Goal: Transaction & Acquisition: Purchase product/service

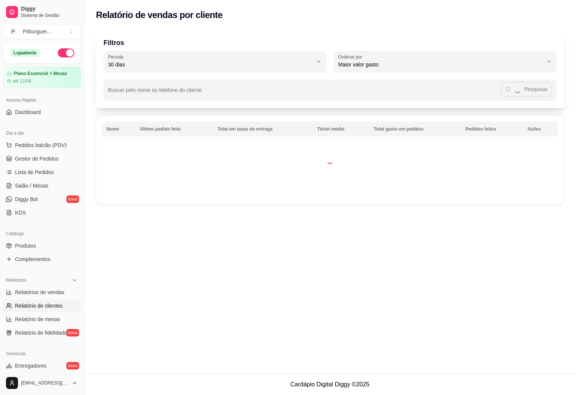
select select "30"
select select "HIGHEST_TOTAL_SPENT_WITH_ORDERS"
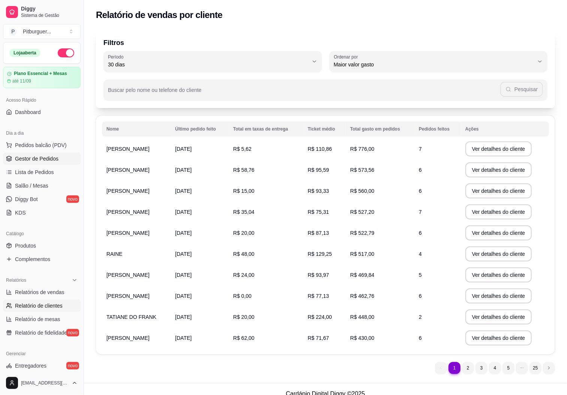
click at [52, 163] on link "Gestor de Pedidos" at bounding box center [42, 158] width 78 height 12
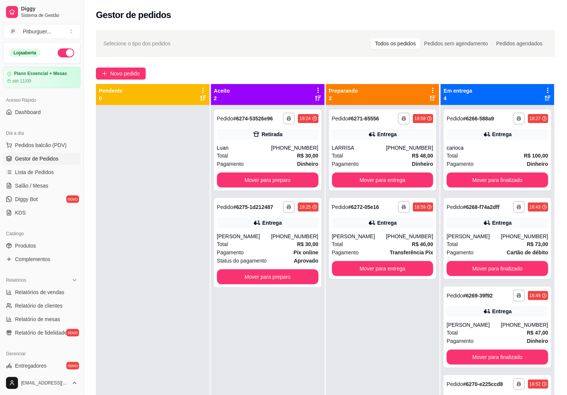
click at [28, 137] on div "Dia a dia" at bounding box center [42, 133] width 78 height 12
click at [29, 139] on button "Pedidos balcão (PDV)" at bounding box center [42, 145] width 78 height 12
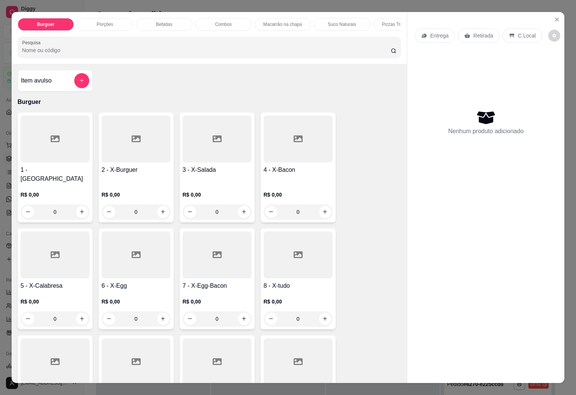
click at [144, 276] on div "6 - X-Egg R$ 0,00 0" at bounding box center [136, 278] width 75 height 101
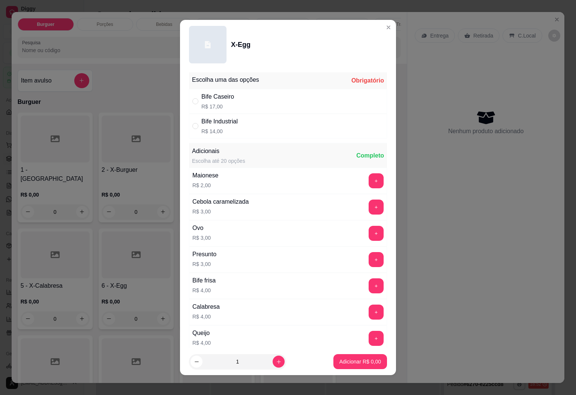
click at [235, 106] on div "Bife Caseiro R$ 17,00" at bounding box center [288, 101] width 198 height 25
radio input "true"
click at [334, 356] on button "Adicionar R$ 17,00" at bounding box center [358, 361] width 55 height 15
type input "1"
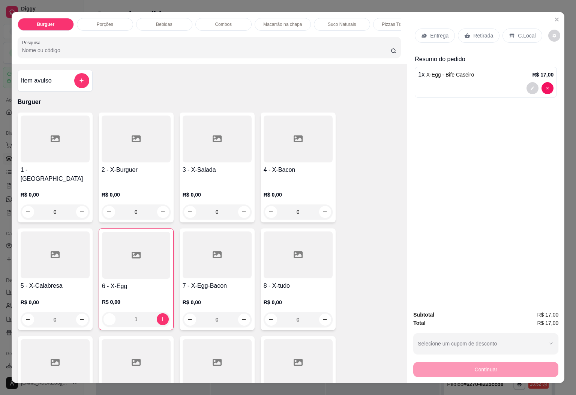
click at [295, 251] on icon at bounding box center [297, 254] width 9 height 9
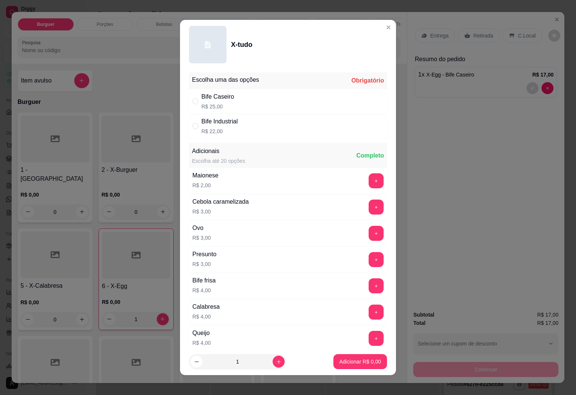
click at [235, 98] on div "Bife Caseiro R$ 25,00" at bounding box center [288, 101] width 198 height 25
radio input "true"
click at [351, 365] on button "Adicionar R$ 25,00" at bounding box center [358, 361] width 57 height 15
type input "1"
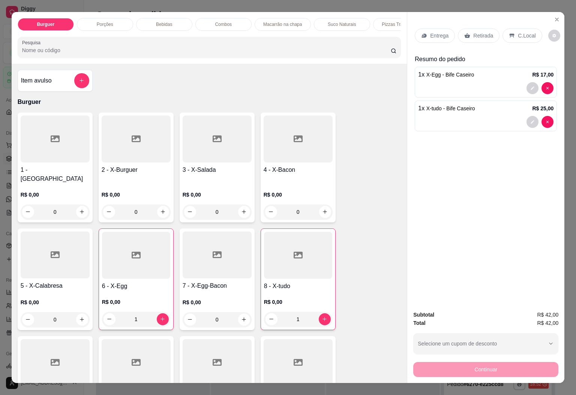
click at [484, 32] on p "Retirada" at bounding box center [483, 35] width 20 height 7
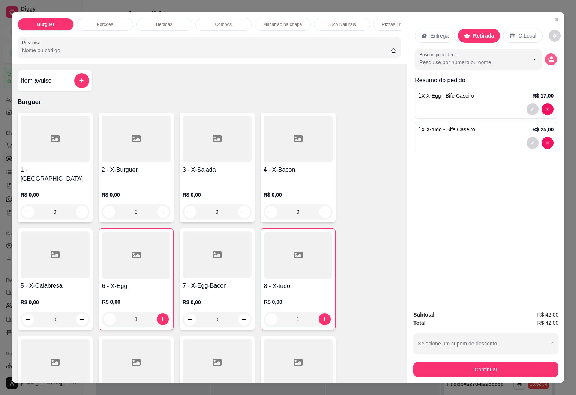
click at [550, 54] on button "decrease-product-quantity" at bounding box center [550, 59] width 12 height 12
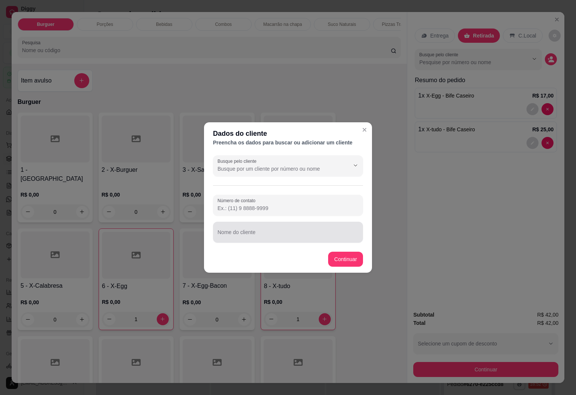
click at [278, 233] on input "Nome do cliente" at bounding box center [287, 234] width 141 height 7
type input "carola"
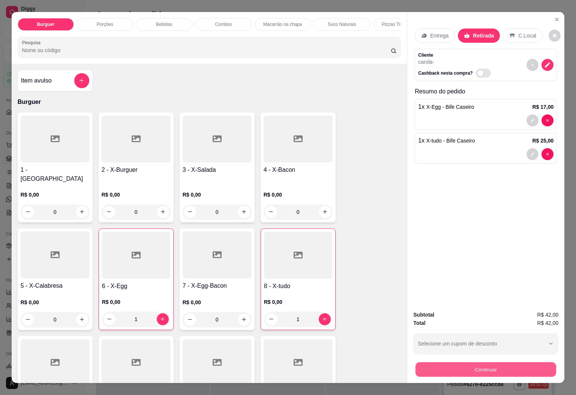
click at [452, 365] on button "Continuar" at bounding box center [485, 369] width 141 height 15
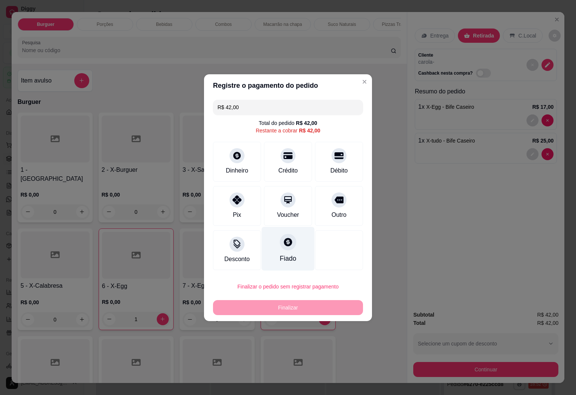
drag, startPoint x: 232, startPoint y: 205, endPoint x: 261, endPoint y: 216, distance: 31.7
click at [231, 205] on div at bounding box center [236, 199] width 15 height 15
type input "R$ 0,00"
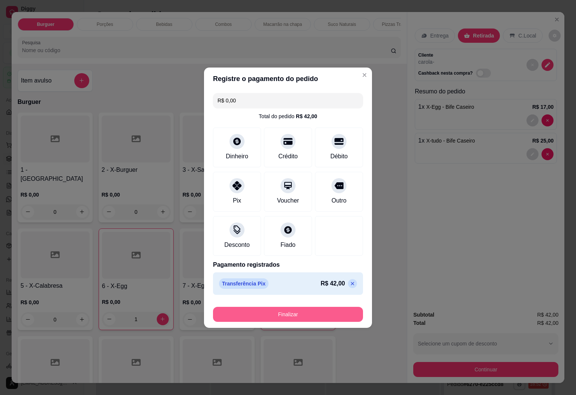
click at [321, 313] on button "Finalizar" at bounding box center [288, 313] width 150 height 15
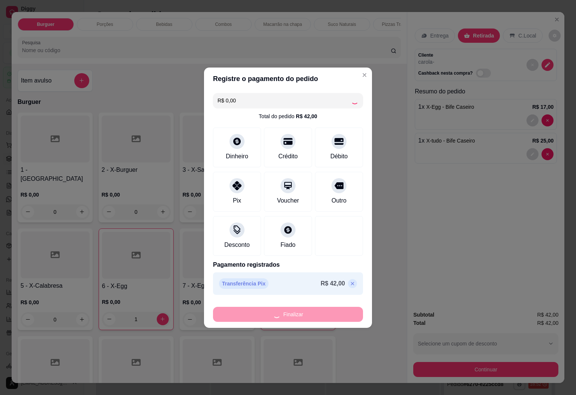
type input "0"
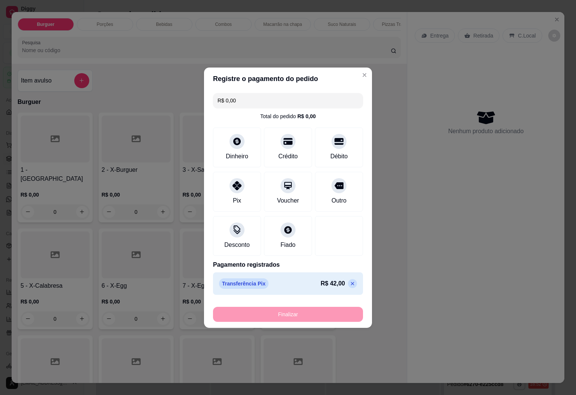
type input "-R$ 42,00"
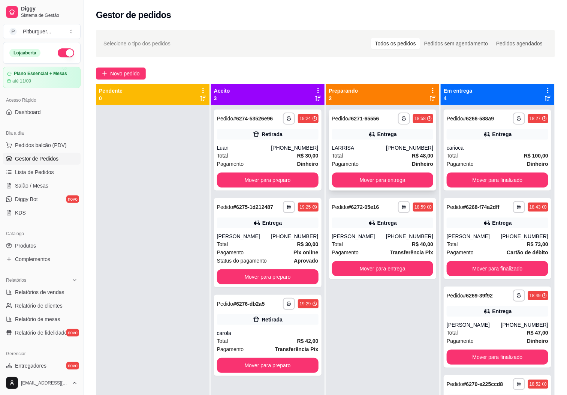
click at [348, 147] on div "LARRISA" at bounding box center [359, 147] width 54 height 7
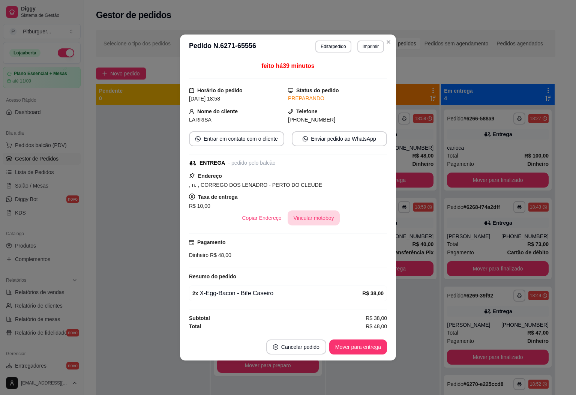
click at [308, 213] on button "Vincular motoboy" at bounding box center [313, 217] width 52 height 15
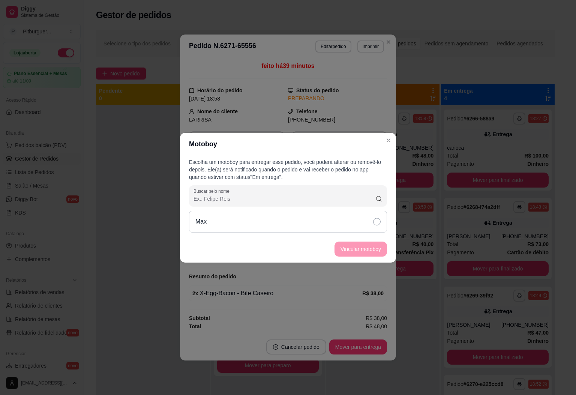
click at [379, 219] on icon at bounding box center [376, 221] width 7 height 7
click at [365, 246] on button "Vincular motoboy" at bounding box center [360, 248] width 51 height 15
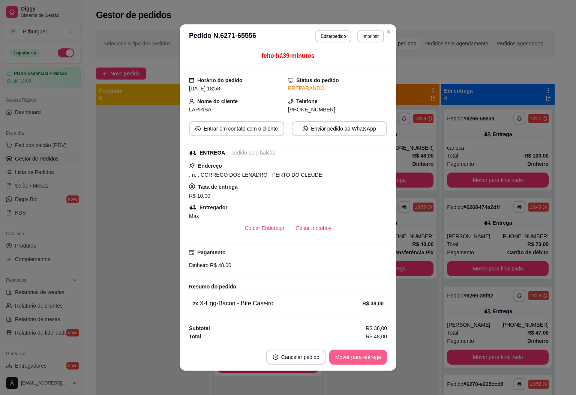
click at [368, 369] on footer "Cancelar pedido Mover para entrega" at bounding box center [288, 356] width 216 height 27
click at [365, 352] on button "Mover para entrega" at bounding box center [358, 356] width 58 height 15
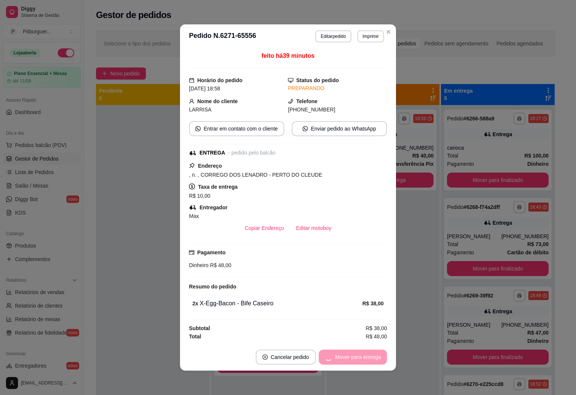
click at [389, 10] on div "**********" at bounding box center [288, 197] width 576 height 395
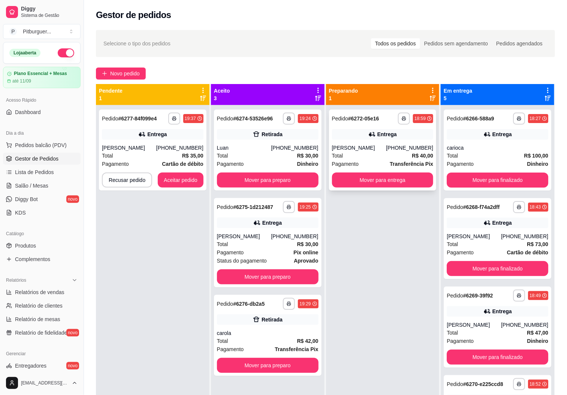
click at [350, 153] on div "Total R$ 40,00" at bounding box center [383, 155] width 102 height 8
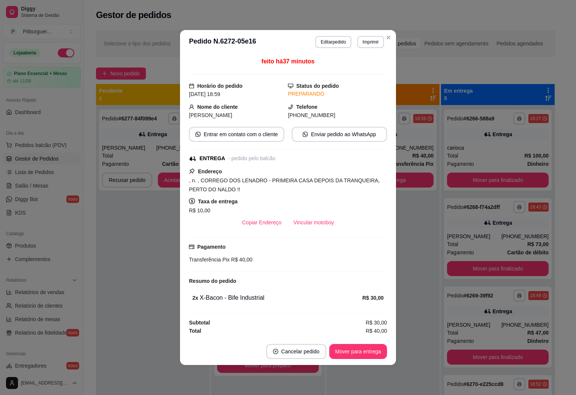
click at [316, 217] on button "Vincular motoboy" at bounding box center [313, 222] width 52 height 15
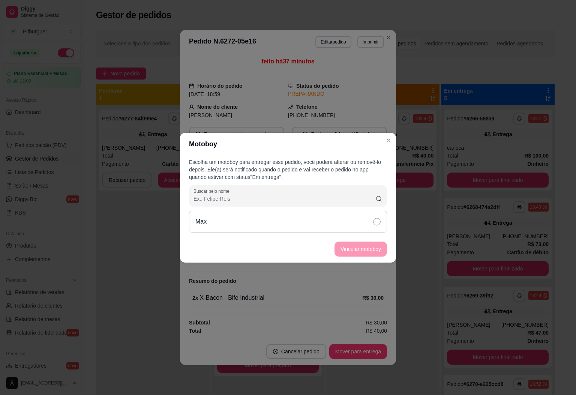
click at [375, 221] on icon at bounding box center [376, 221] width 7 height 7
click at [358, 259] on footer "Vincular motoboy" at bounding box center [288, 248] width 216 height 27
click at [362, 251] on button "Vincular motoboy" at bounding box center [360, 248] width 52 height 15
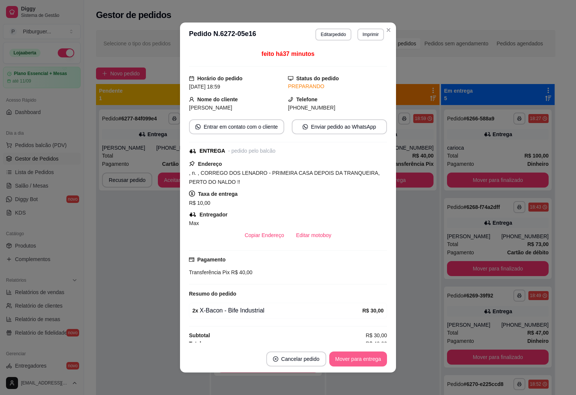
click at [343, 354] on button "Mover para entrega" at bounding box center [358, 358] width 58 height 15
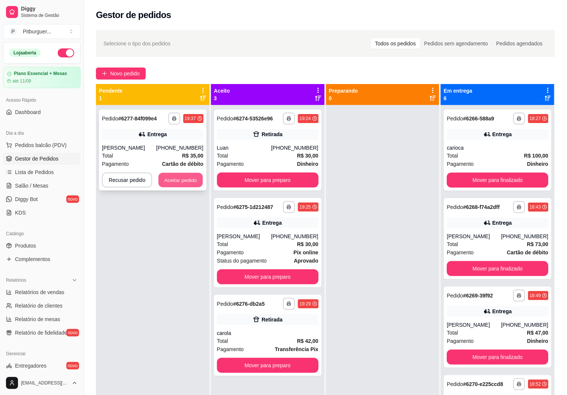
click at [178, 181] on button "Aceitar pedido" at bounding box center [180, 180] width 44 height 15
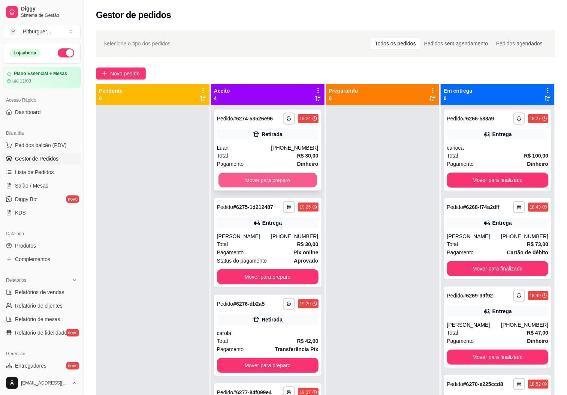
click at [278, 179] on button "Mover para preparo" at bounding box center [267, 180] width 99 height 15
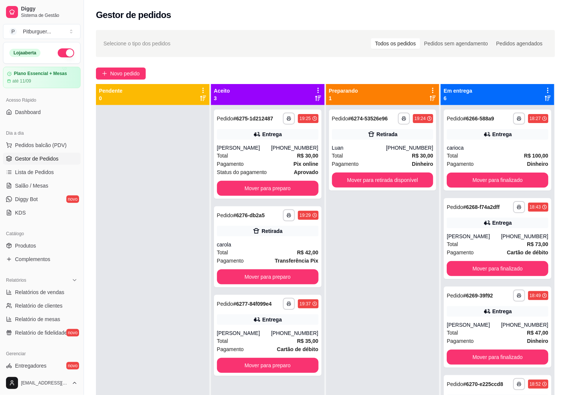
click at [278, 179] on div "**********" at bounding box center [268, 153] width 108 height 89
click at [238, 186] on button "Mover para preparo" at bounding box center [268, 188] width 102 height 15
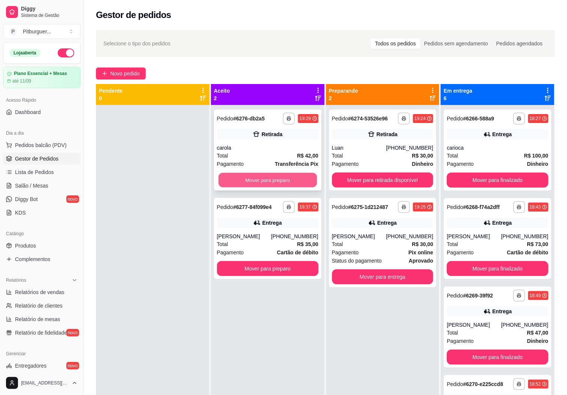
click at [257, 181] on button "Mover para preparo" at bounding box center [267, 180] width 99 height 15
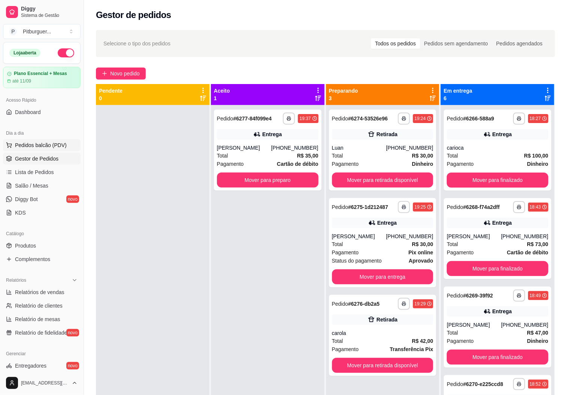
click at [39, 148] on span "Pedidos balcão (PDV)" at bounding box center [41, 144] width 52 height 7
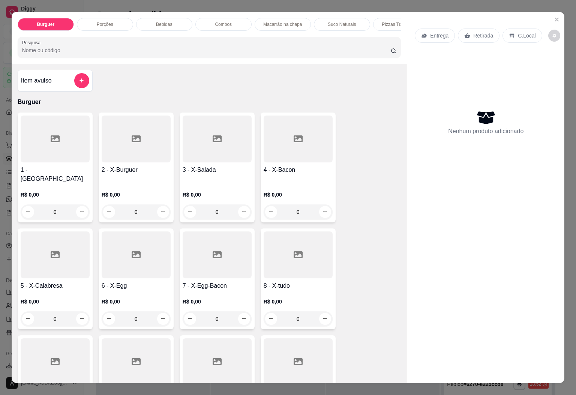
click at [220, 21] on p "Combos" at bounding box center [223, 24] width 17 height 6
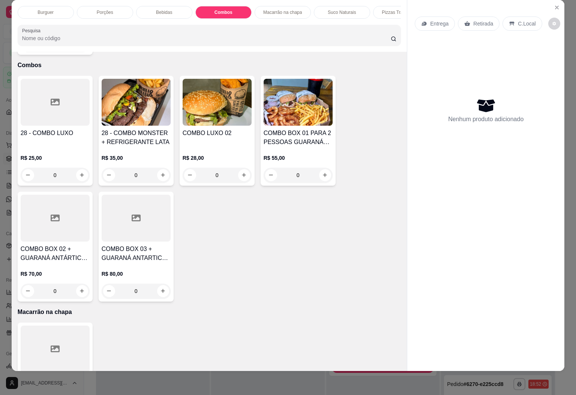
click at [113, 8] on div "Porções" at bounding box center [105, 12] width 56 height 13
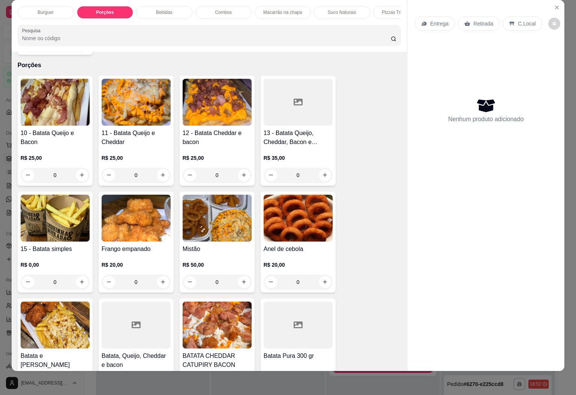
click at [142, 104] on img at bounding box center [136, 102] width 69 height 47
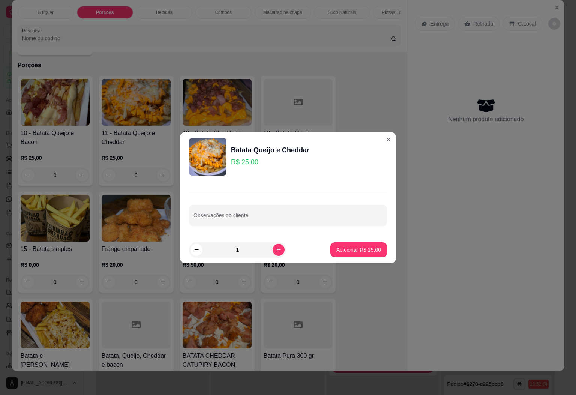
click at [330, 242] on div "Adicionar R$ 25,00" at bounding box center [358, 249] width 57 height 15
click at [331, 243] on button "Adicionar R$ 25,00" at bounding box center [358, 249] width 55 height 15
type input "1"
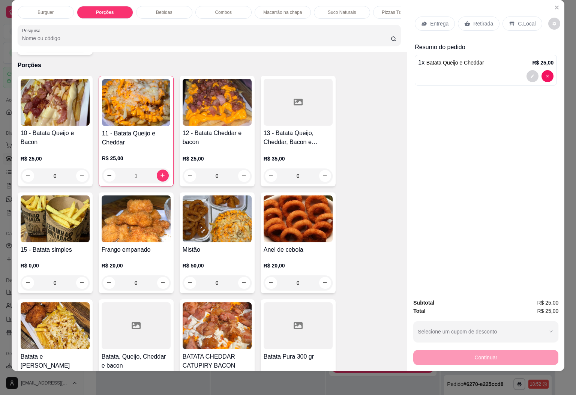
click at [437, 16] on div "Entrega" at bounding box center [434, 23] width 40 height 14
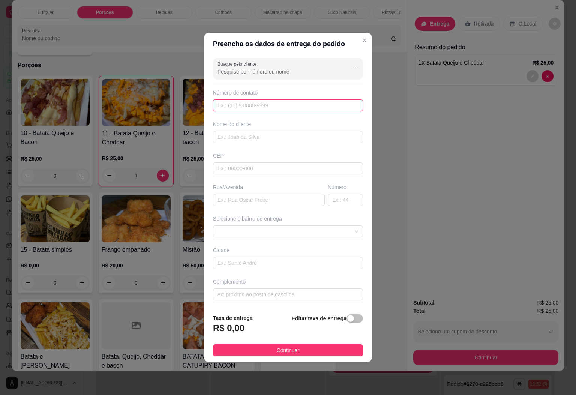
click at [250, 102] on input "text" at bounding box center [288, 105] width 150 height 12
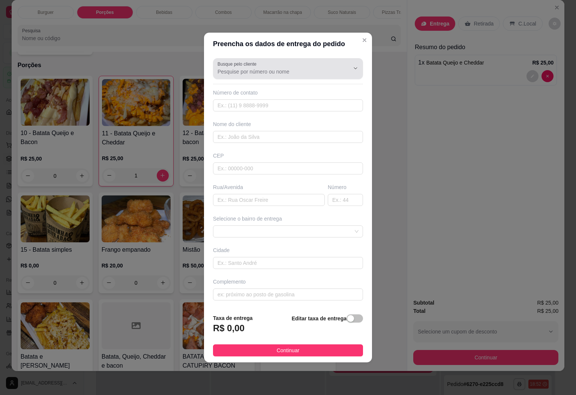
click at [269, 61] on div at bounding box center [287, 68] width 141 height 15
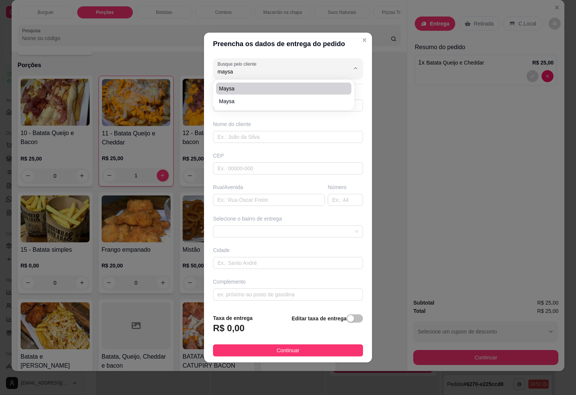
click at [241, 87] on span "Maysa" at bounding box center [280, 88] width 122 height 7
type input "Maysa"
type input "28999063684"
type input "Maysa"
type input "29580000"
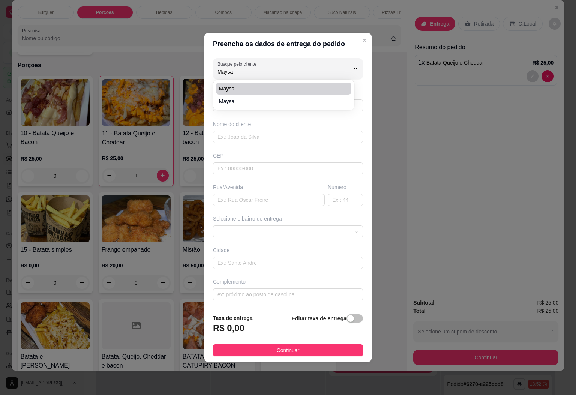
type input "[GEOGRAPHIC_DATA][PERSON_NAME]"
type input "55"
type input "Do lado da dirinha"
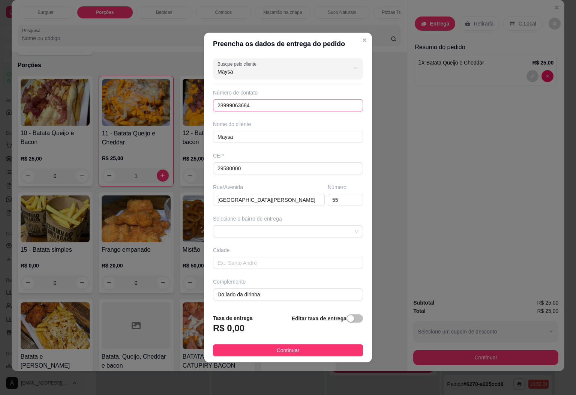
type input "Maysa"
drag, startPoint x: 261, startPoint y: 105, endPoint x: 220, endPoint y: 112, distance: 41.4
click at [220, 112] on div "Busque pelo cliente Maysa Número de contato 28999063684 Nome do cliente Maysa C…" at bounding box center [288, 181] width 168 height 253
click at [346, 319] on span "button" at bounding box center [354, 318] width 16 height 8
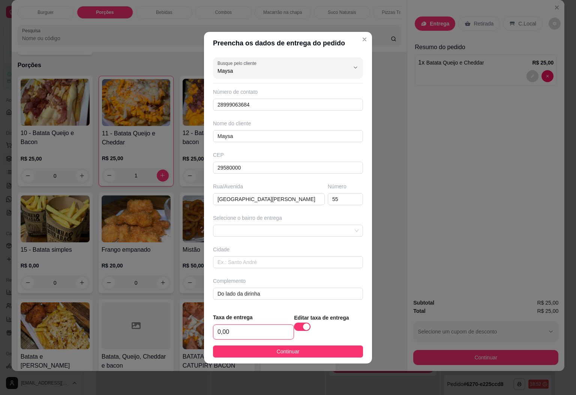
drag, startPoint x: 225, startPoint y: 336, endPoint x: 208, endPoint y: 336, distance: 16.9
click at [208, 336] on footer "Taxa de entrega 0,00 Editar taxa de entrega Continuar" at bounding box center [288, 335] width 168 height 56
type input "1,00"
click at [277, 355] on span "Continuar" at bounding box center [288, 351] width 23 height 8
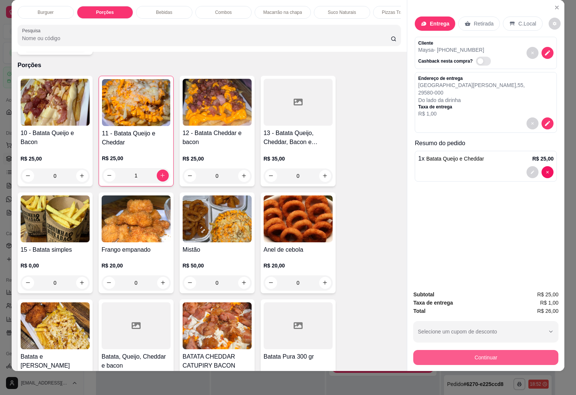
click at [465, 350] on button "Continuar" at bounding box center [485, 357] width 145 height 15
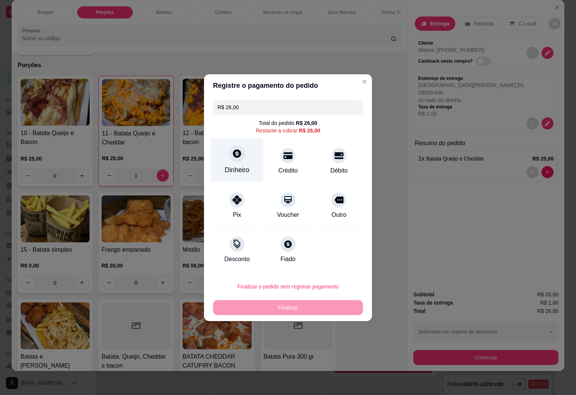
click at [239, 158] on icon at bounding box center [237, 153] width 10 height 10
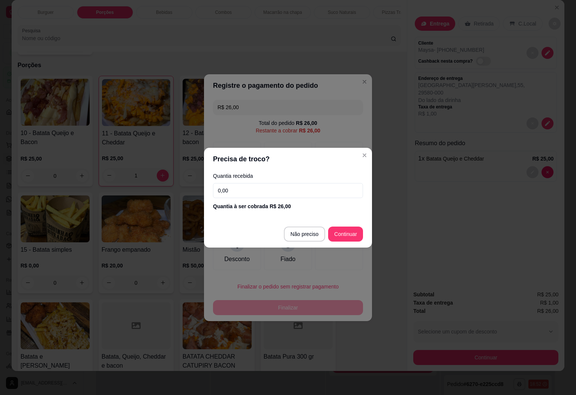
drag, startPoint x: 233, startPoint y: 191, endPoint x: 313, endPoint y: 193, distance: 80.2
click at [312, 193] on input "0,00" at bounding box center [288, 190] width 150 height 15
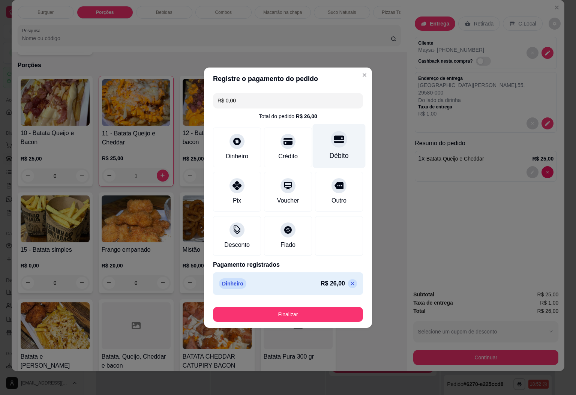
click at [317, 145] on div "Débito" at bounding box center [338, 146] width 53 height 44
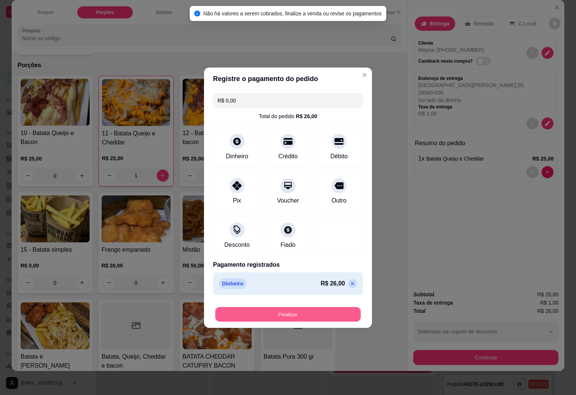
click at [297, 314] on button "Finalizar" at bounding box center [287, 313] width 145 height 15
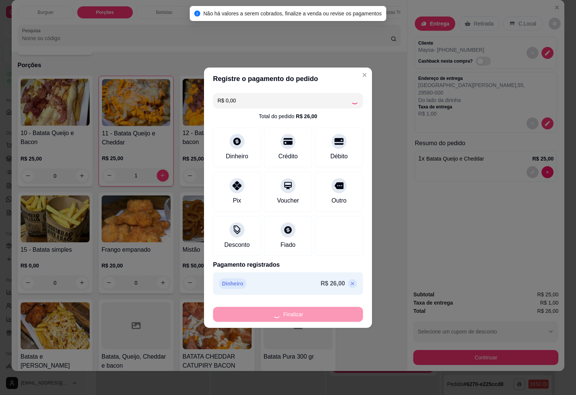
click at [349, 286] on icon at bounding box center [352, 283] width 6 height 6
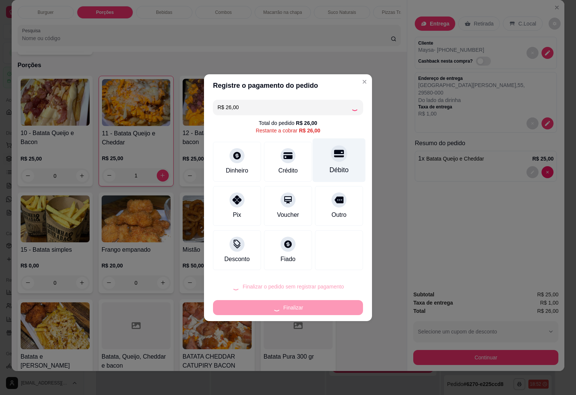
click at [334, 157] on icon at bounding box center [339, 153] width 10 height 10
type input "R$ 0,00"
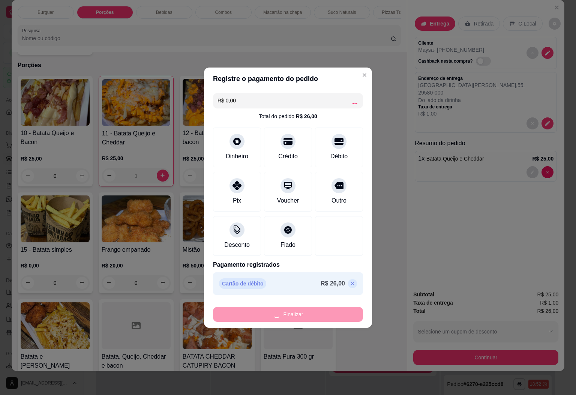
type input "0"
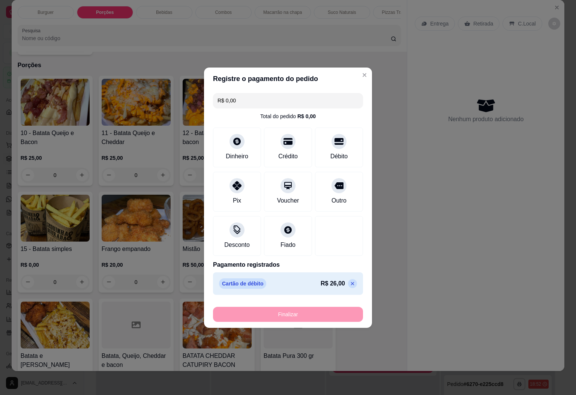
type input "-R$ 26,00"
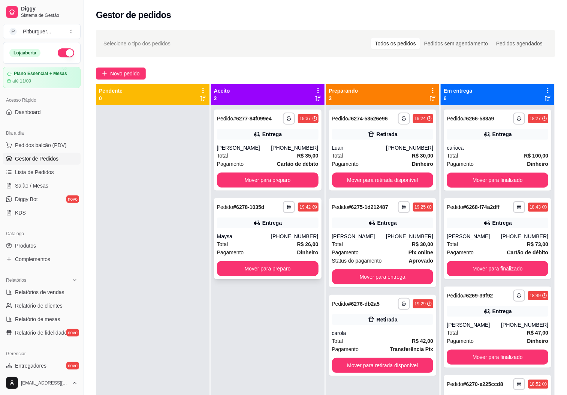
click at [282, 246] on div "Total R$ 26,00" at bounding box center [268, 244] width 102 height 8
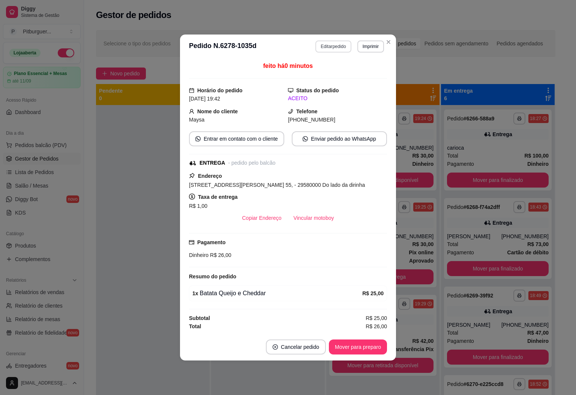
click at [322, 40] on button "Editar pedido" at bounding box center [333, 46] width 36 height 12
click at [336, 44] on button "Editar pedido" at bounding box center [333, 46] width 35 height 12
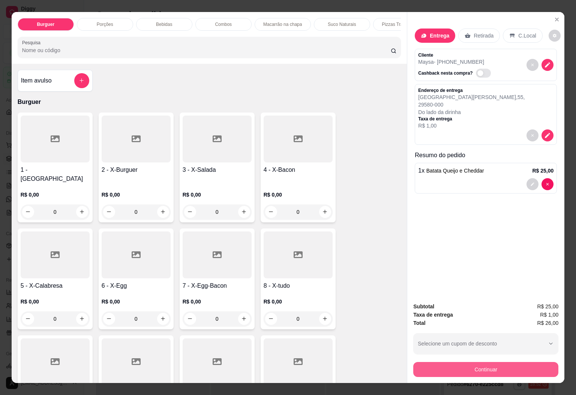
click at [486, 363] on button "Continuar" at bounding box center [485, 369] width 145 height 15
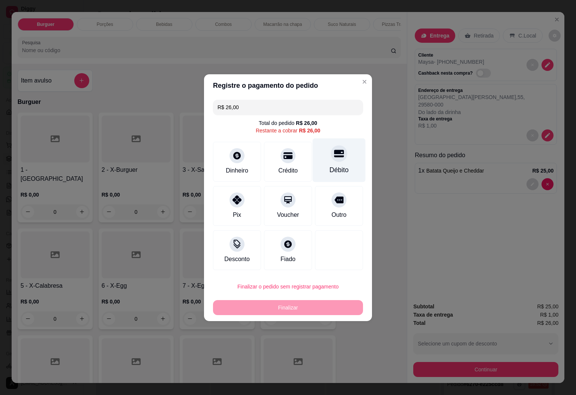
click at [333, 159] on div at bounding box center [338, 153] width 16 height 16
type input "R$ 0,00"
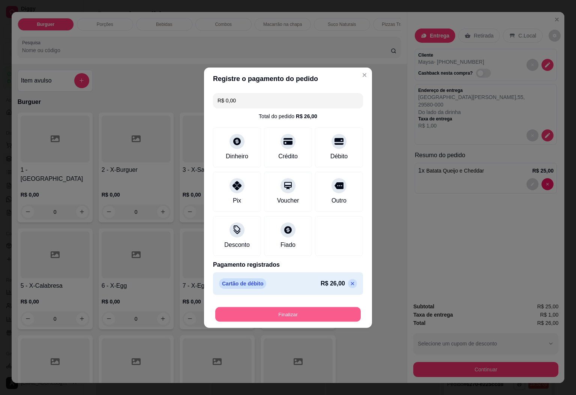
click at [304, 312] on button "Finalizar" at bounding box center [287, 313] width 145 height 15
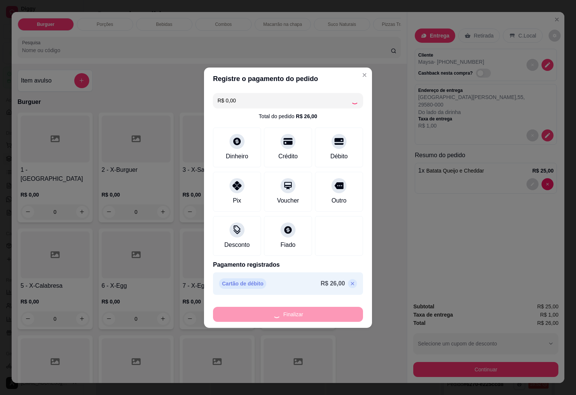
type input "0"
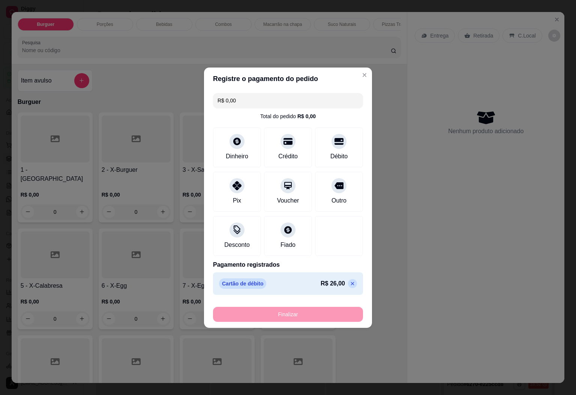
type input "-R$ 26,00"
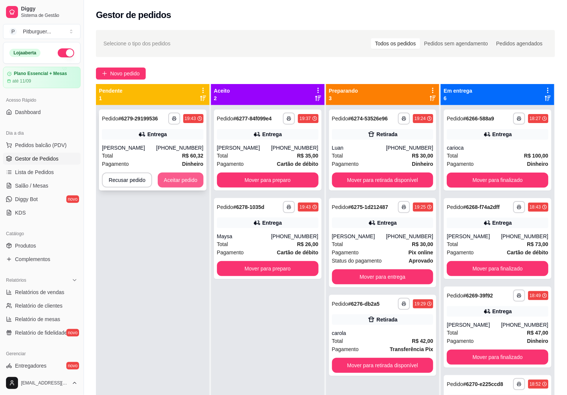
click at [176, 179] on button "Aceitar pedido" at bounding box center [181, 179] width 46 height 15
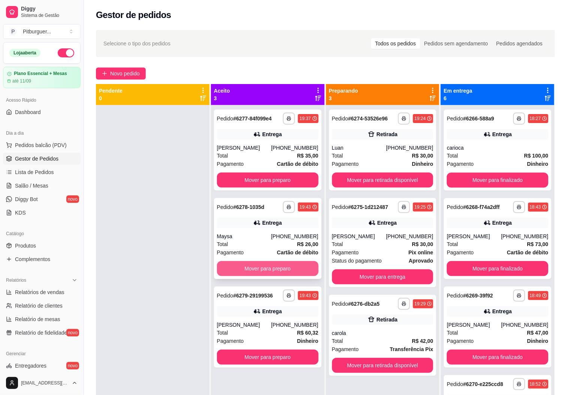
click at [257, 266] on button "Mover para preparo" at bounding box center [268, 268] width 102 height 15
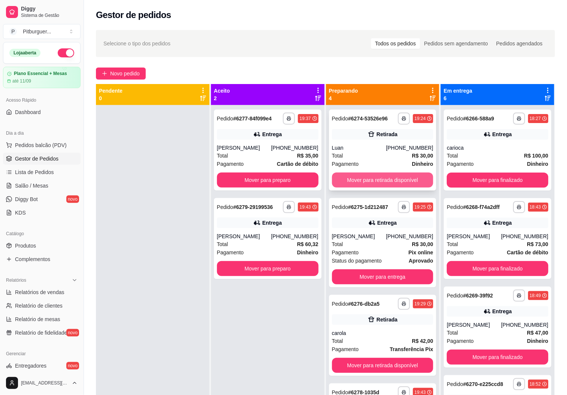
click at [344, 185] on button "Mover para retirada disponível" at bounding box center [383, 179] width 102 height 15
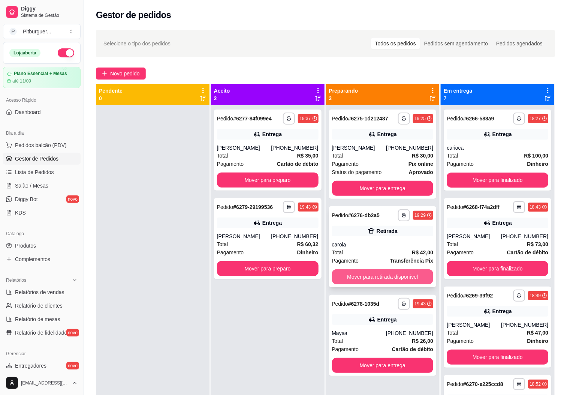
click at [371, 271] on button "Mover para retirada disponível" at bounding box center [383, 276] width 102 height 15
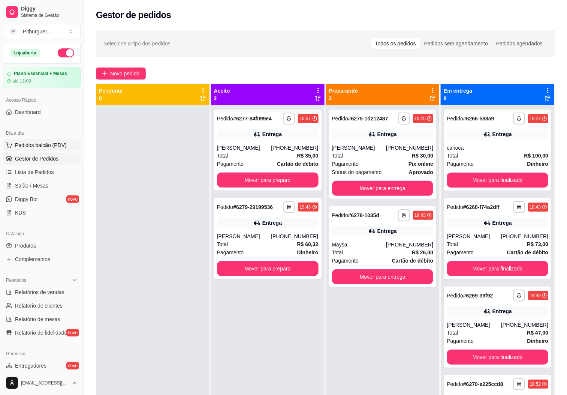
click at [22, 144] on span "Pedidos balcão (PDV)" at bounding box center [41, 144] width 52 height 7
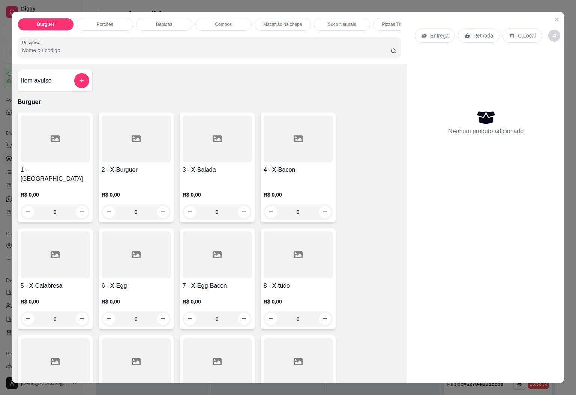
click at [144, 155] on div at bounding box center [136, 138] width 69 height 47
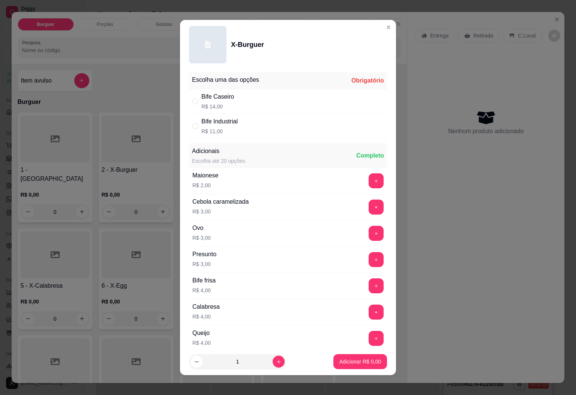
click at [242, 100] on div "Bife Caseiro R$ 14,00" at bounding box center [288, 101] width 198 height 25
radio input "true"
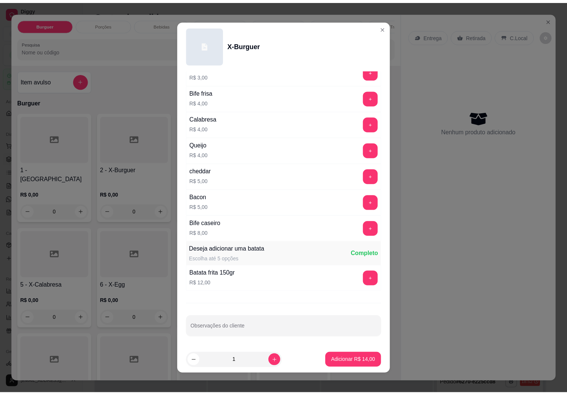
scroll to position [193, 0]
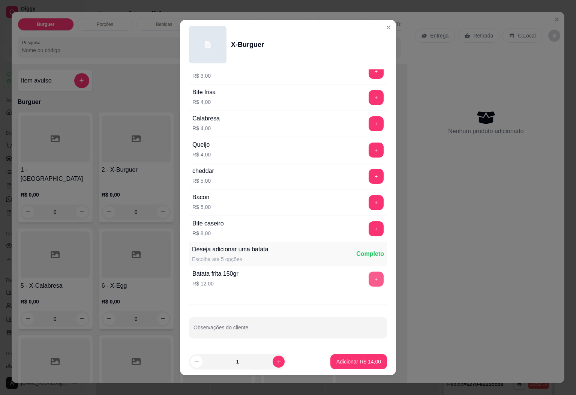
click at [368, 277] on button "+" at bounding box center [375, 278] width 15 height 15
click at [348, 364] on p "Adicionar R$ 26,00" at bounding box center [358, 360] width 45 height 7
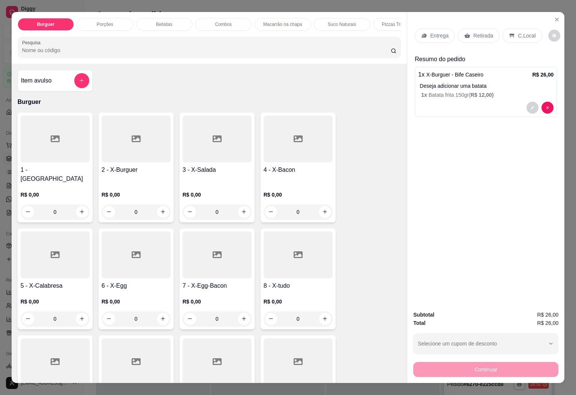
click at [431, 28] on div "Entrega" at bounding box center [434, 35] width 40 height 14
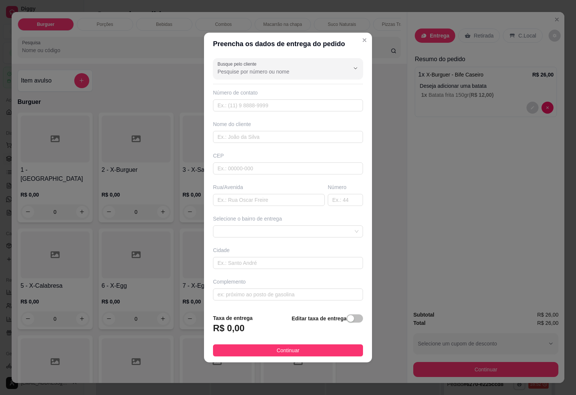
click at [249, 74] on div at bounding box center [287, 68] width 141 height 15
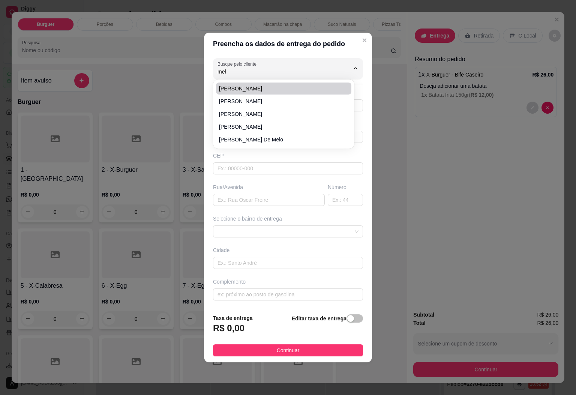
click at [248, 82] on li "[PERSON_NAME]" at bounding box center [283, 88] width 135 height 12
click at [254, 90] on span "[PERSON_NAME]" at bounding box center [280, 88] width 122 height 7
type input "[PERSON_NAME]"
type input "27999188015"
type input "[PERSON_NAME]"
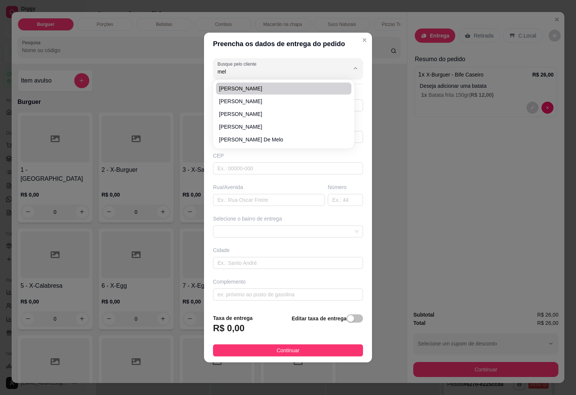
type input "estrada"
type input "DIVINO DE SÃO LOURENÇO"
type input "beira do asfalto"
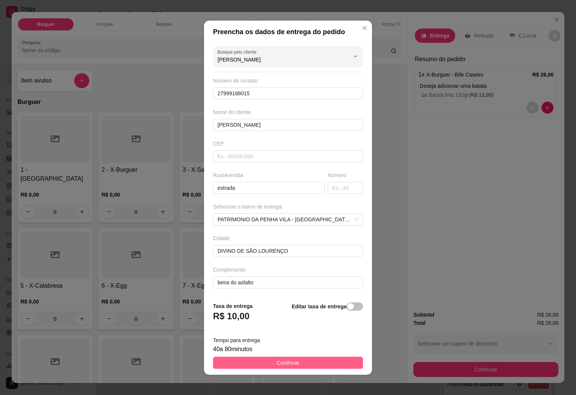
type input "[PERSON_NAME]"
click at [279, 357] on button "Continuar" at bounding box center [288, 362] width 150 height 12
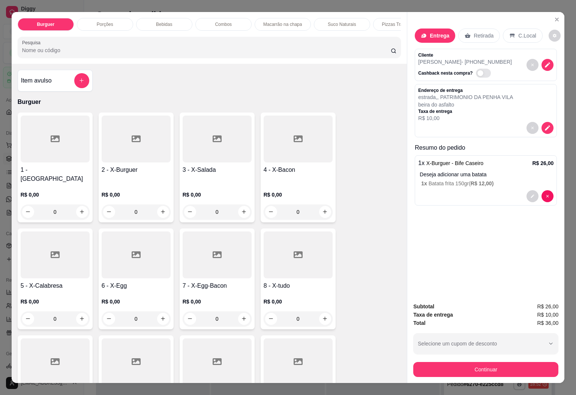
click at [450, 360] on div "Continuar" at bounding box center [485, 368] width 145 height 17
click at [450, 362] on button "Continuar" at bounding box center [485, 369] width 141 height 15
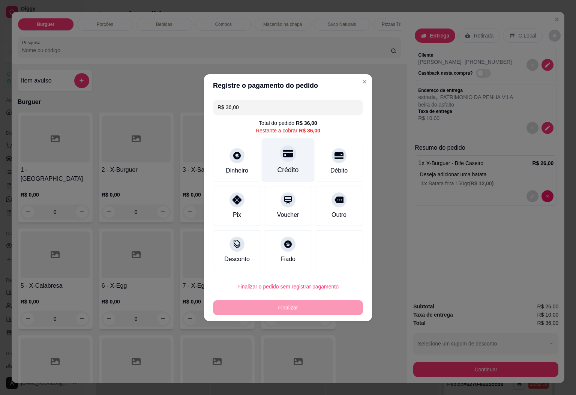
click at [287, 164] on div "Crédito" at bounding box center [288, 160] width 53 height 44
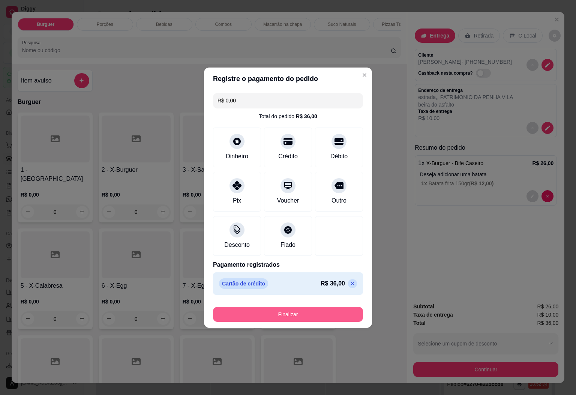
click at [318, 318] on button "Finalizar" at bounding box center [288, 313] width 150 height 15
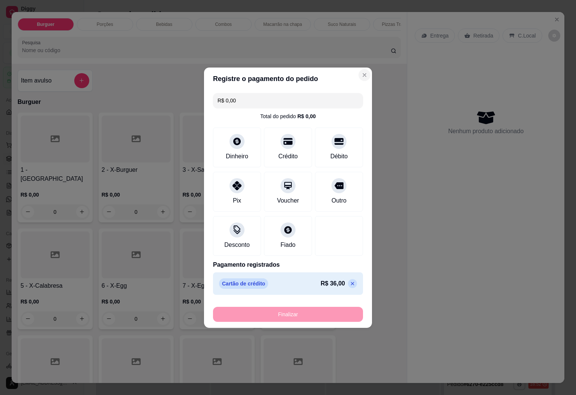
type input "-R$ 36,00"
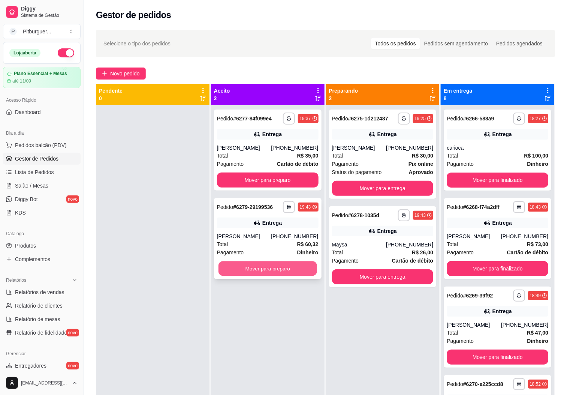
click at [253, 267] on button "Mover para preparo" at bounding box center [267, 268] width 99 height 15
